Goal: Communication & Community: Participate in discussion

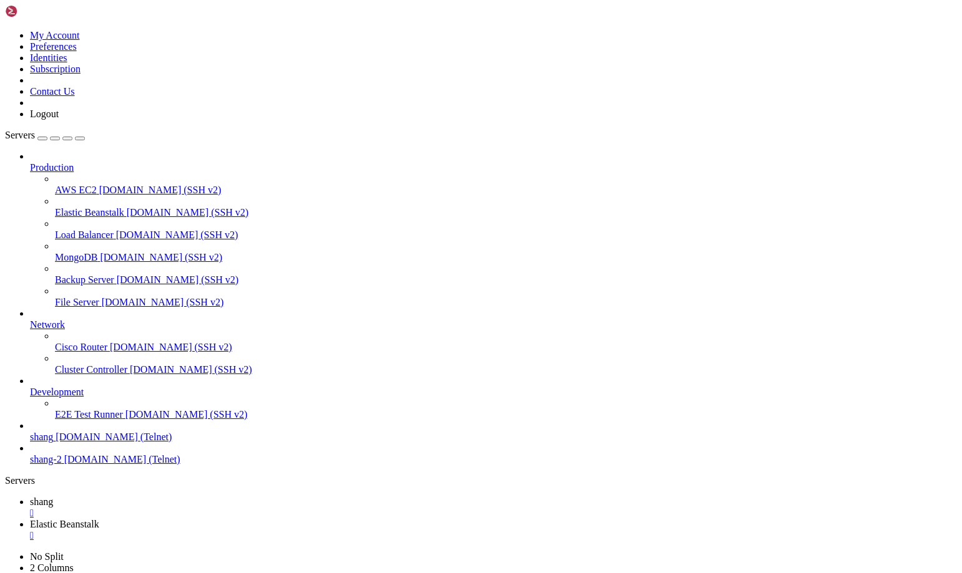
scroll to position [20472, 0]
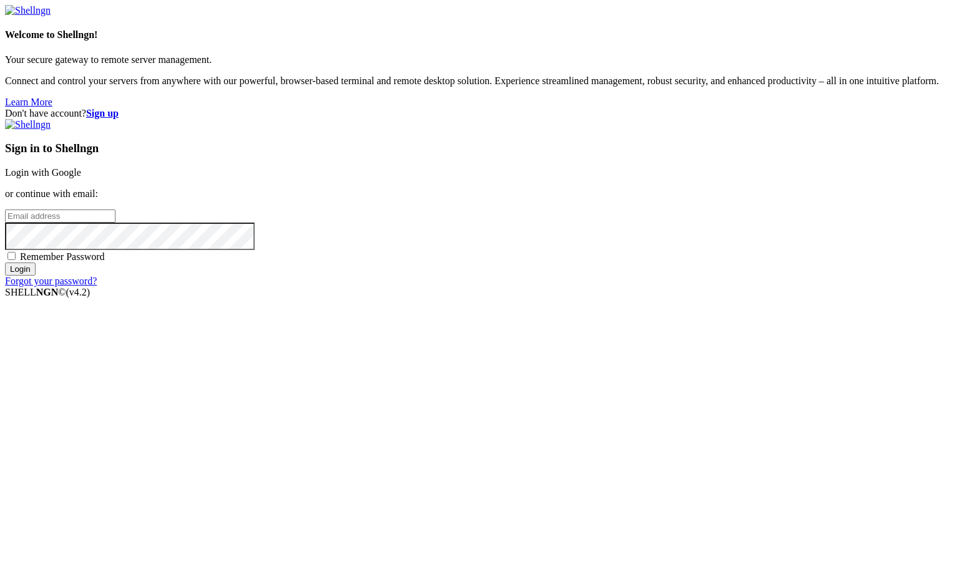
click at [81, 178] on link "Login with Google" at bounding box center [43, 172] width 76 height 11
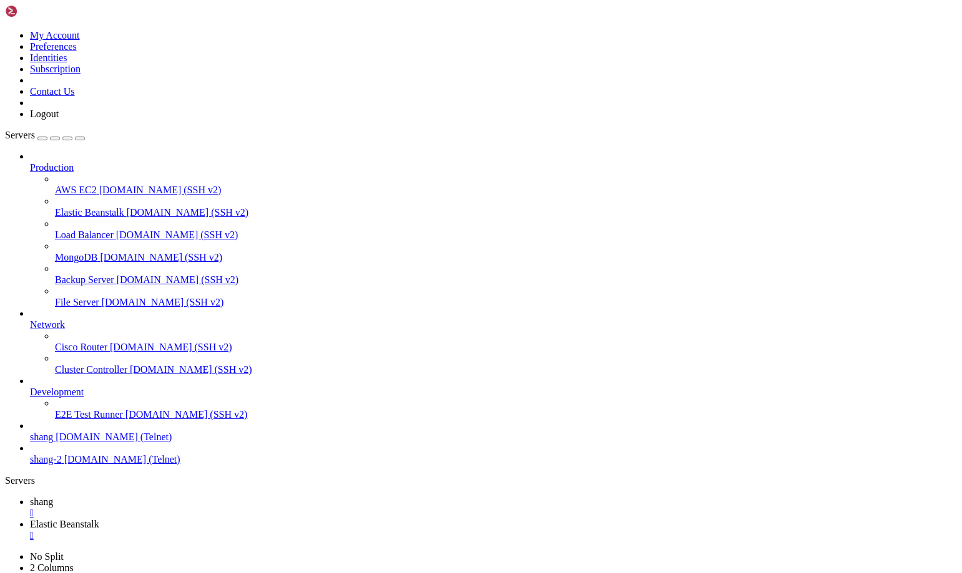
scroll to position [20472, 0]
click at [53, 497] on span "shang" at bounding box center [41, 502] width 23 height 11
drag, startPoint x: 94, startPoint y: 751, endPoint x: 308, endPoint y: 758, distance: 214.8
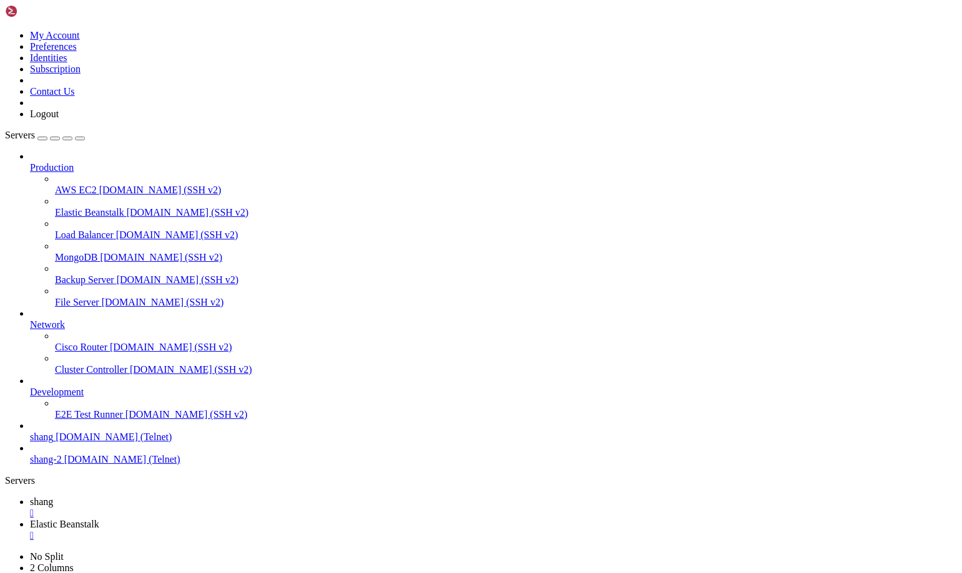
scroll to position [23196, 0]
drag, startPoint x: 39, startPoint y: 1219, endPoint x: 107, endPoint y: 1220, distance: 68.0
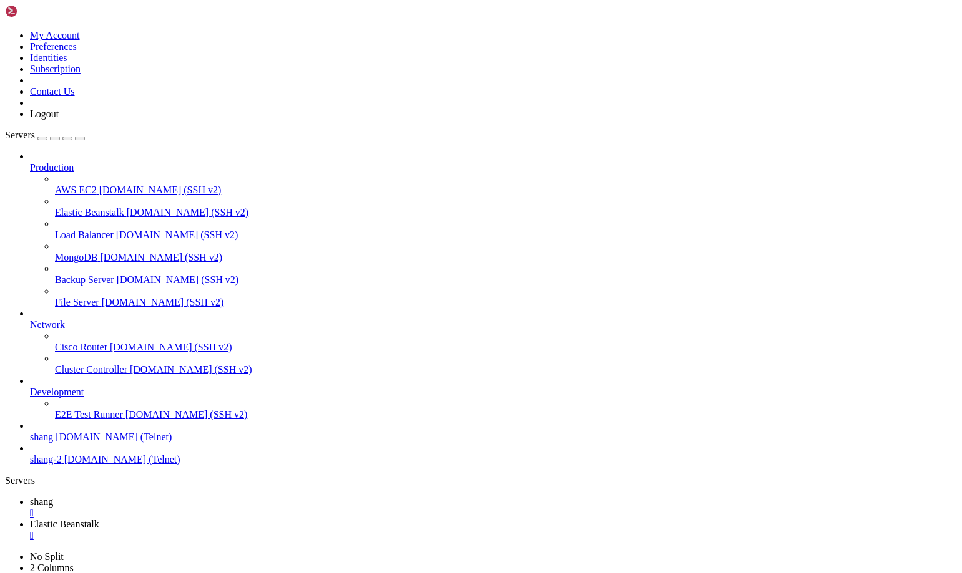
drag, startPoint x: 39, startPoint y: 1217, endPoint x: 102, endPoint y: 1216, distance: 62.4
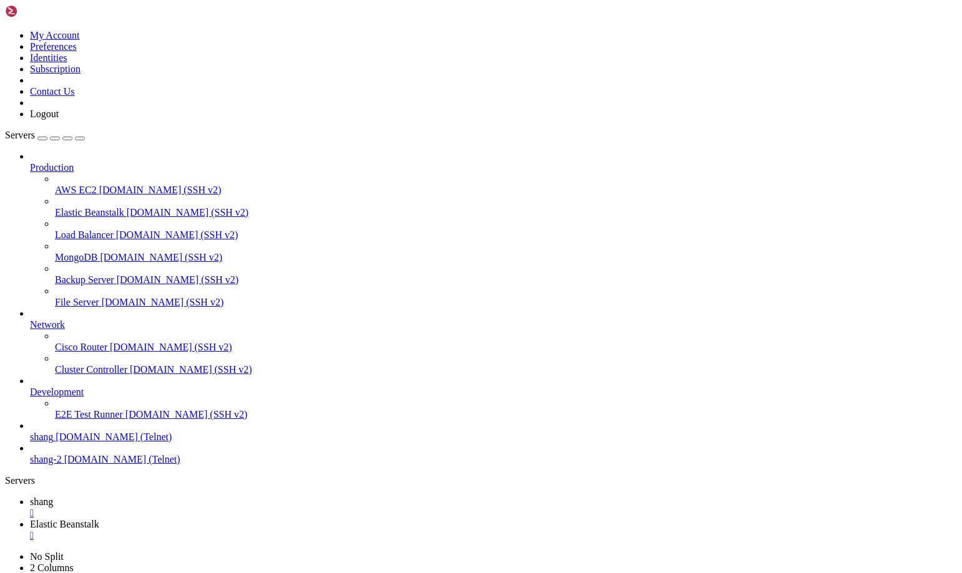
scroll to position [32163, 0]
drag, startPoint x: 805, startPoint y: 1222, endPoint x: 951, endPoint y: 1298, distance: 164.4
drag, startPoint x: 25, startPoint y: 1144, endPoint x: 497, endPoint y: 1149, distance: 471.8
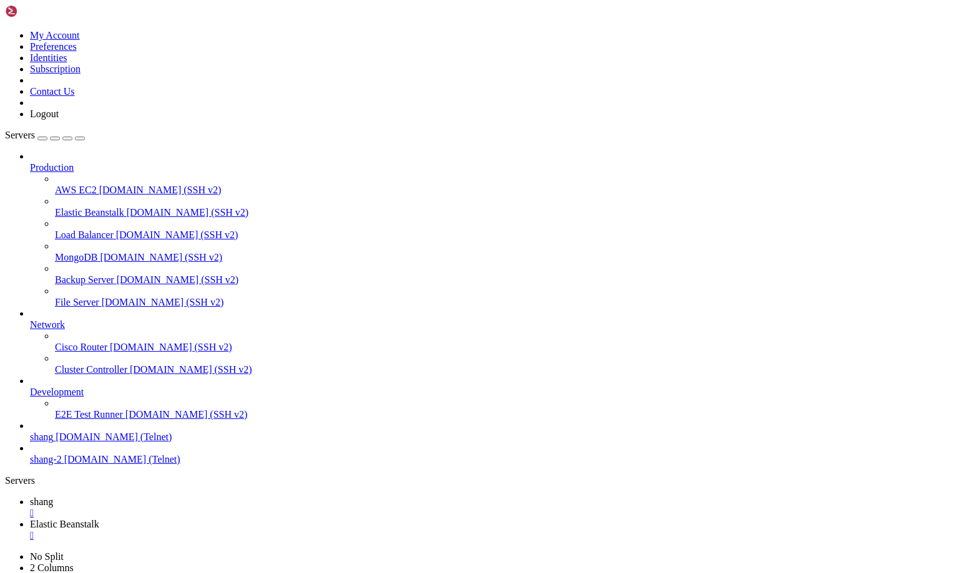
scroll to position [32659, 0]
click at [99, 519] on span "Elastic Beanstalk" at bounding box center [64, 524] width 69 height 11
click at [177, 497] on link "shang " at bounding box center [493, 508] width 927 height 22
drag, startPoint x: 685, startPoint y: 1196, endPoint x: 713, endPoint y: 1196, distance: 28.7
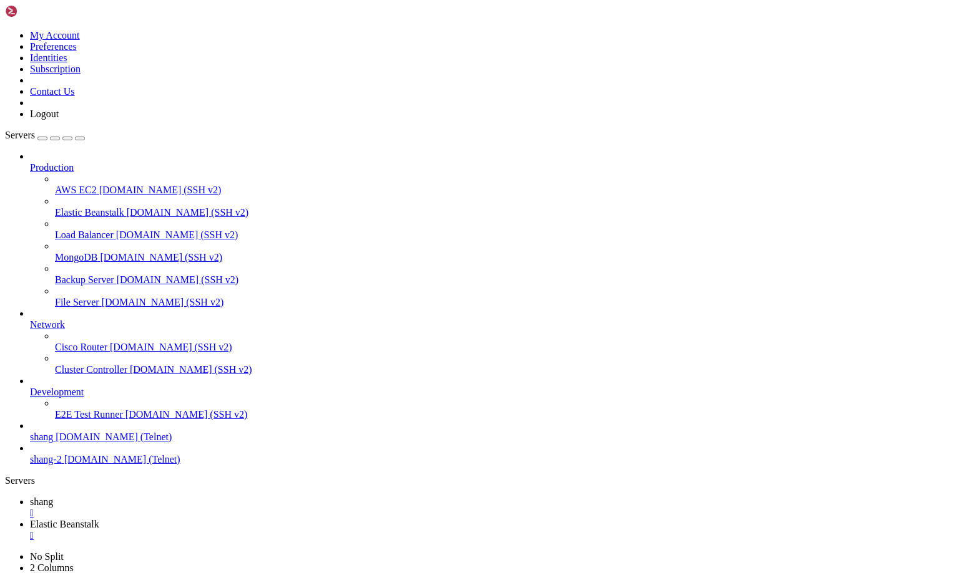
drag, startPoint x: 694, startPoint y: 1190, endPoint x: 701, endPoint y: 1211, distance: 21.9
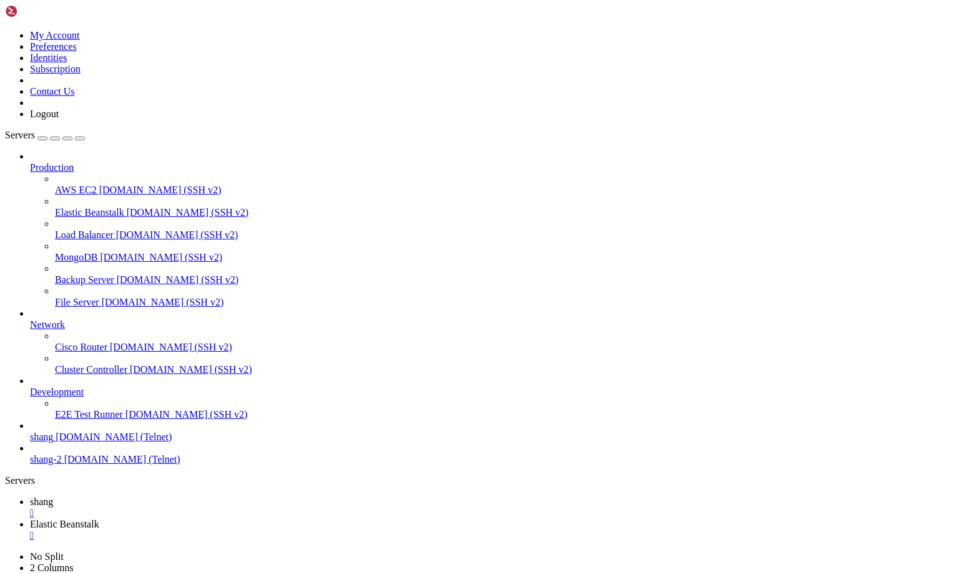
scroll to position [33567, 0]
drag, startPoint x: 78, startPoint y: 934, endPoint x: 197, endPoint y: 962, distance: 121.7
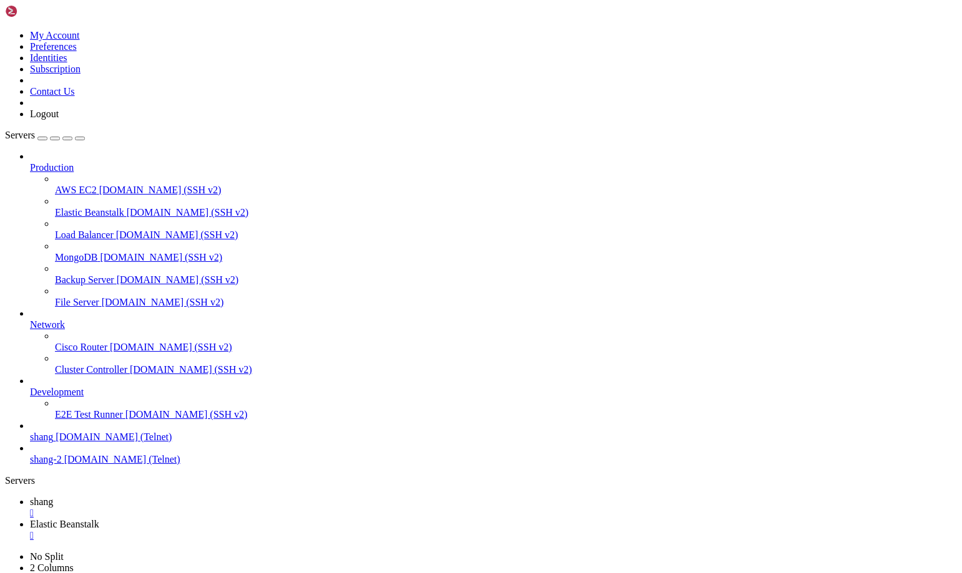
drag, startPoint x: 569, startPoint y: 974, endPoint x: 607, endPoint y: 998, distance: 44.7
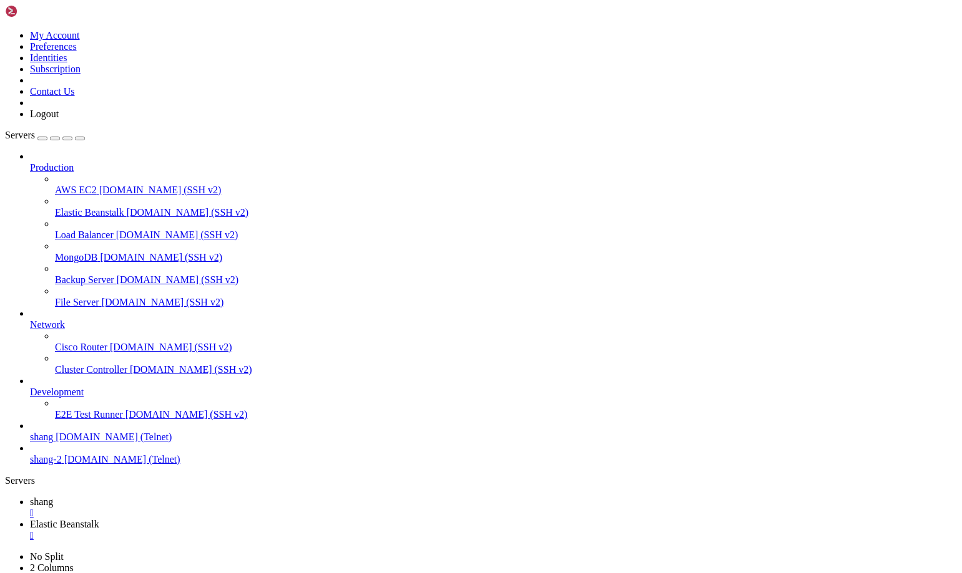
drag, startPoint x: 56, startPoint y: 957, endPoint x: 761, endPoint y: 999, distance: 706.4
click at [99, 519] on span "Elastic Beanstalk" at bounding box center [64, 524] width 69 height 11
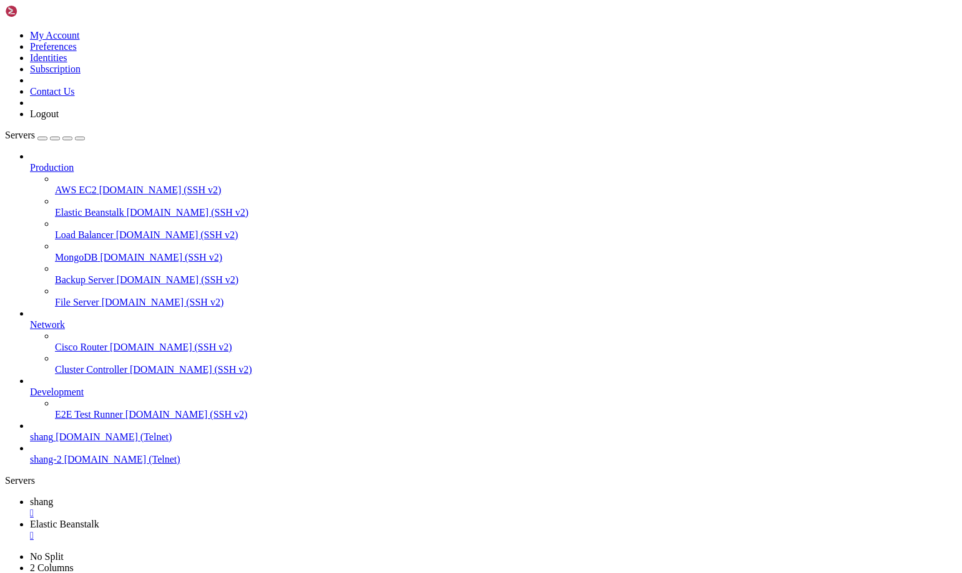
click at [53, 497] on span "shang" at bounding box center [41, 502] width 23 height 11
drag, startPoint x: 279, startPoint y: 1201, endPoint x: 581, endPoint y: 1203, distance: 302.0
copy x-row "https://cdn.acidcow.com/pics/20161103/oldest_profession_56.jpg"
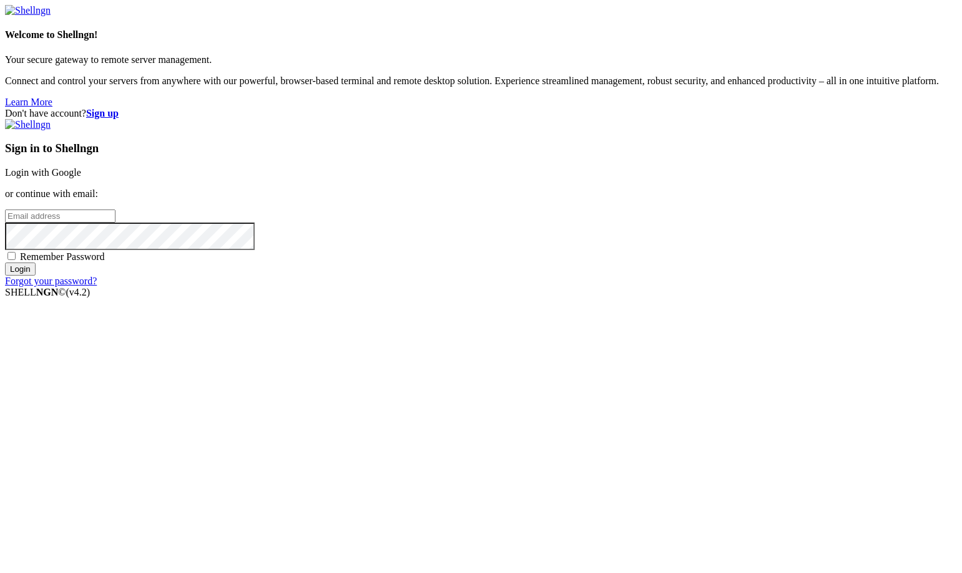
click at [81, 178] on link "Login with Google" at bounding box center [43, 172] width 76 height 11
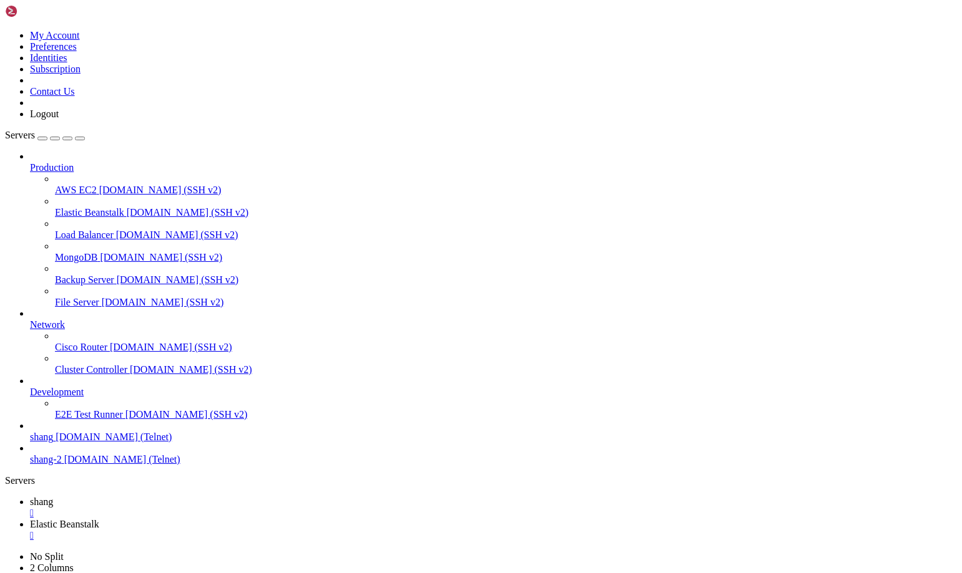
click at [53, 497] on span "shang" at bounding box center [41, 502] width 23 height 11
